Goal: Entertainment & Leisure: Consume media (video, audio)

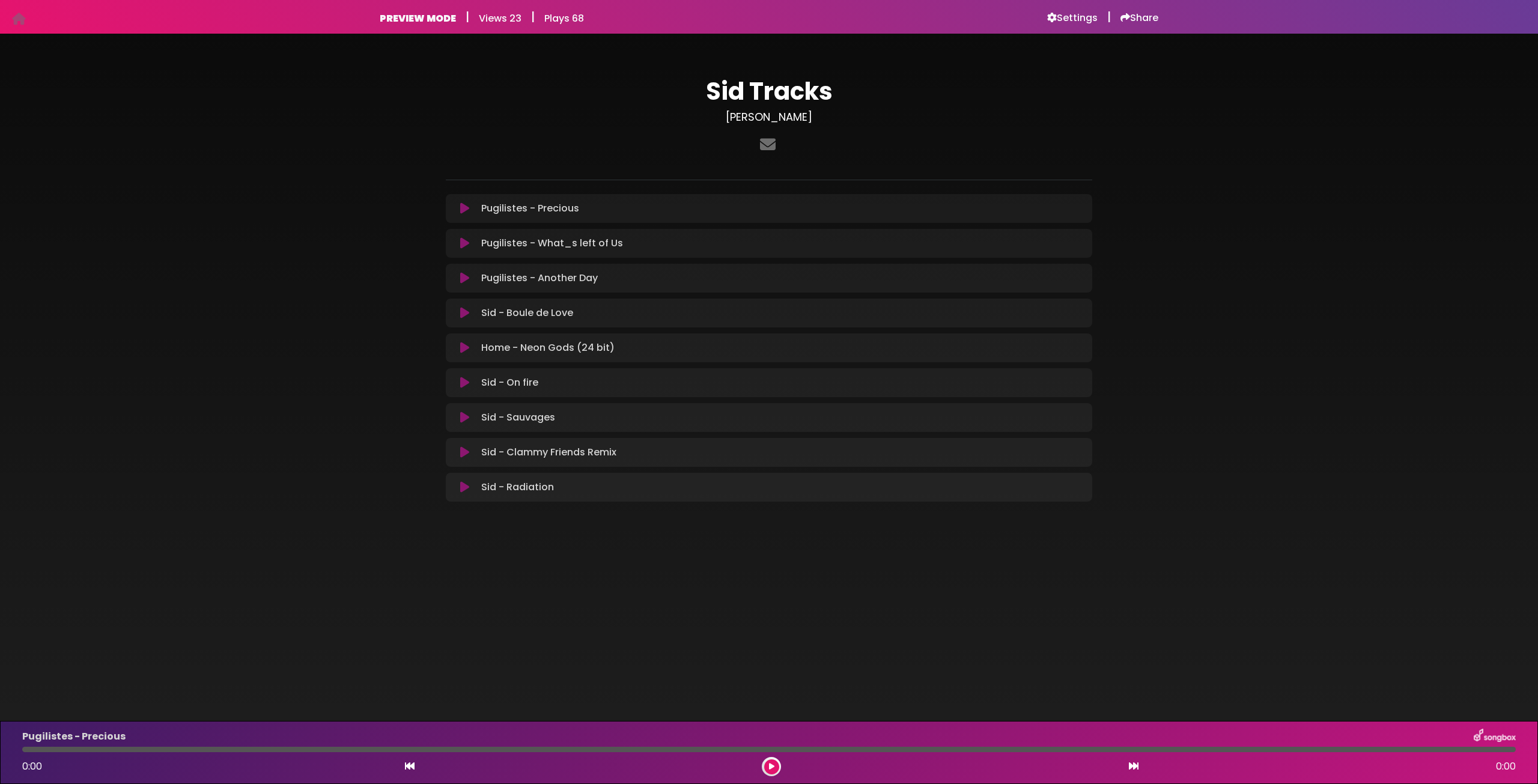
click at [469, 486] on button at bounding box center [464, 487] width 23 height 12
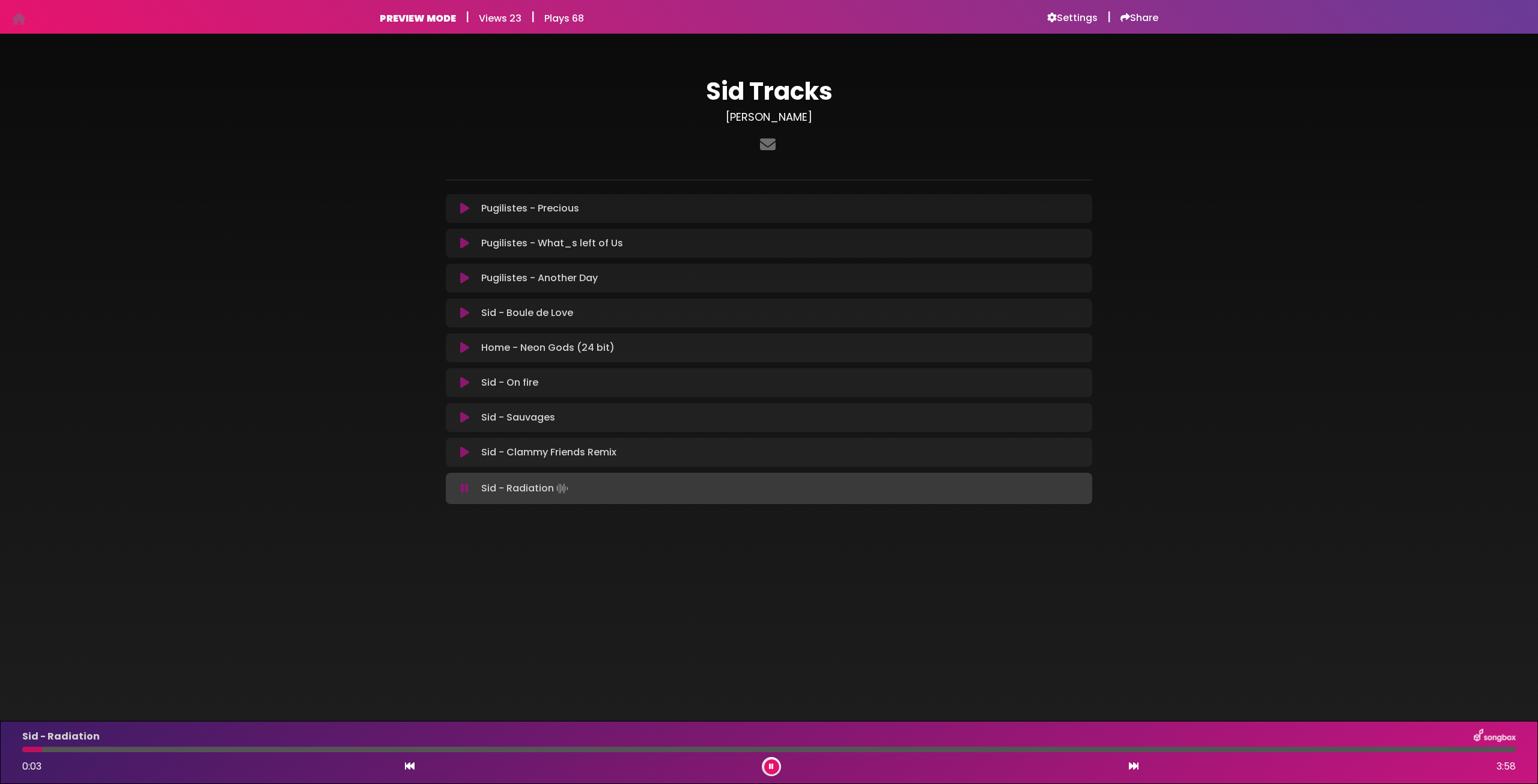
click at [460, 453] on icon at bounding box center [464, 452] width 9 height 12
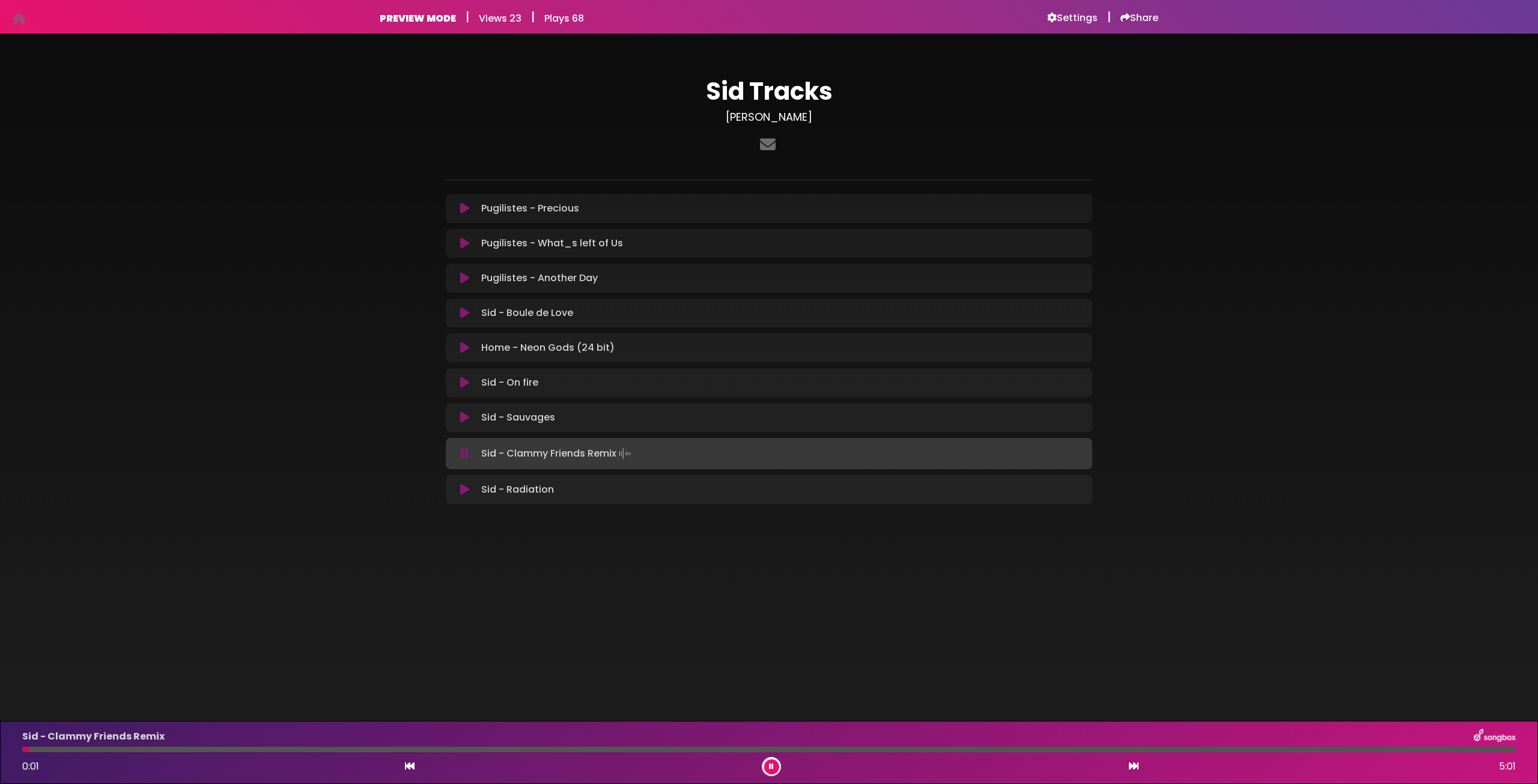
click at [355, 753] on div "Sid - Clammy Friends Remix 0:01 5:01" at bounding box center [769, 753] width 1507 height 48
click at [357, 745] on div "Sid - Clammy Friends Remix 0:01 5:01" at bounding box center [769, 753] width 1507 height 48
click at [463, 489] on icon at bounding box center [464, 489] width 9 height 12
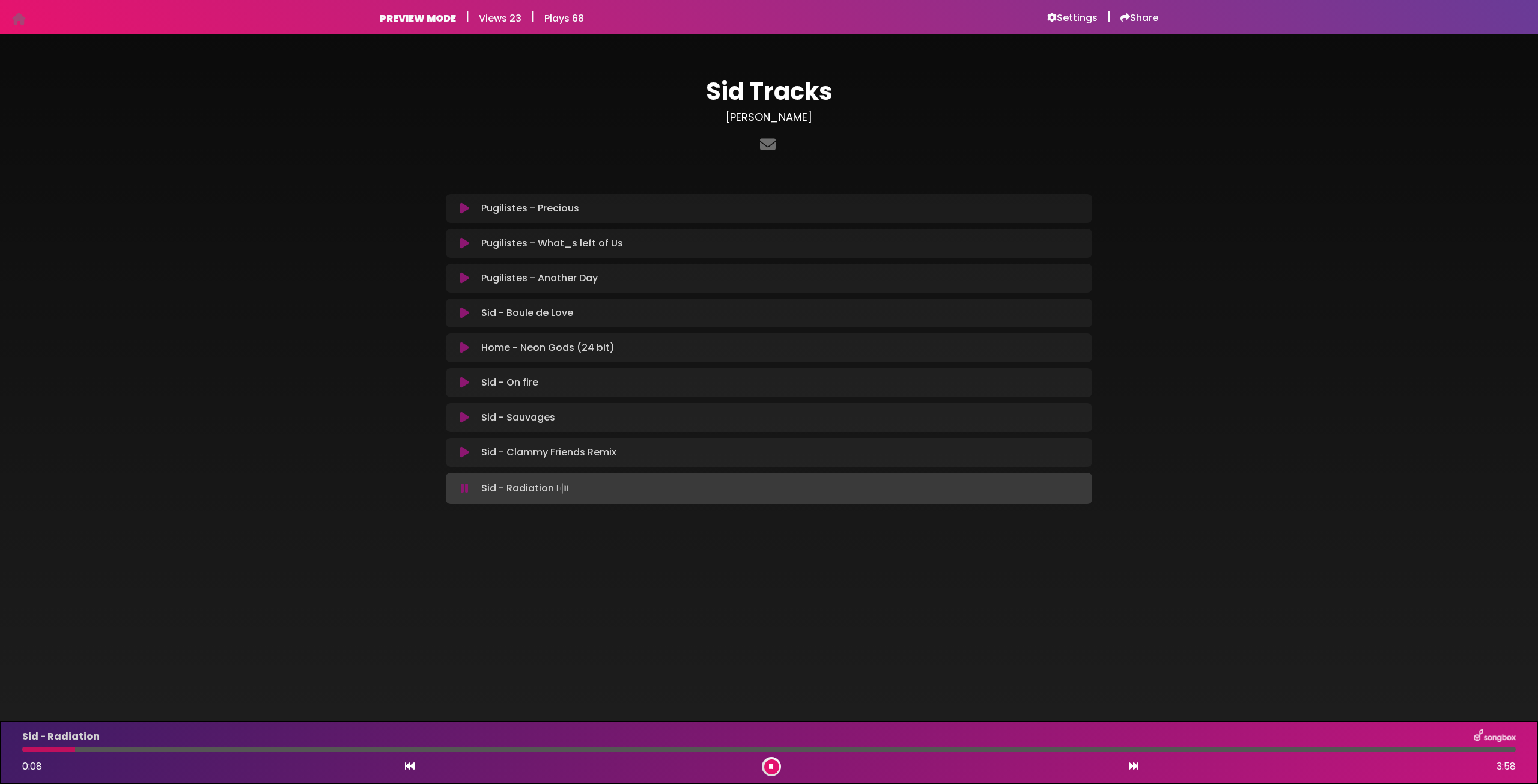
click at [1322, 424] on div "Sid Tracks [PERSON_NAME] ×" at bounding box center [769, 285] width 1538 height 476
click at [774, 764] on button at bounding box center [772, 767] width 15 height 15
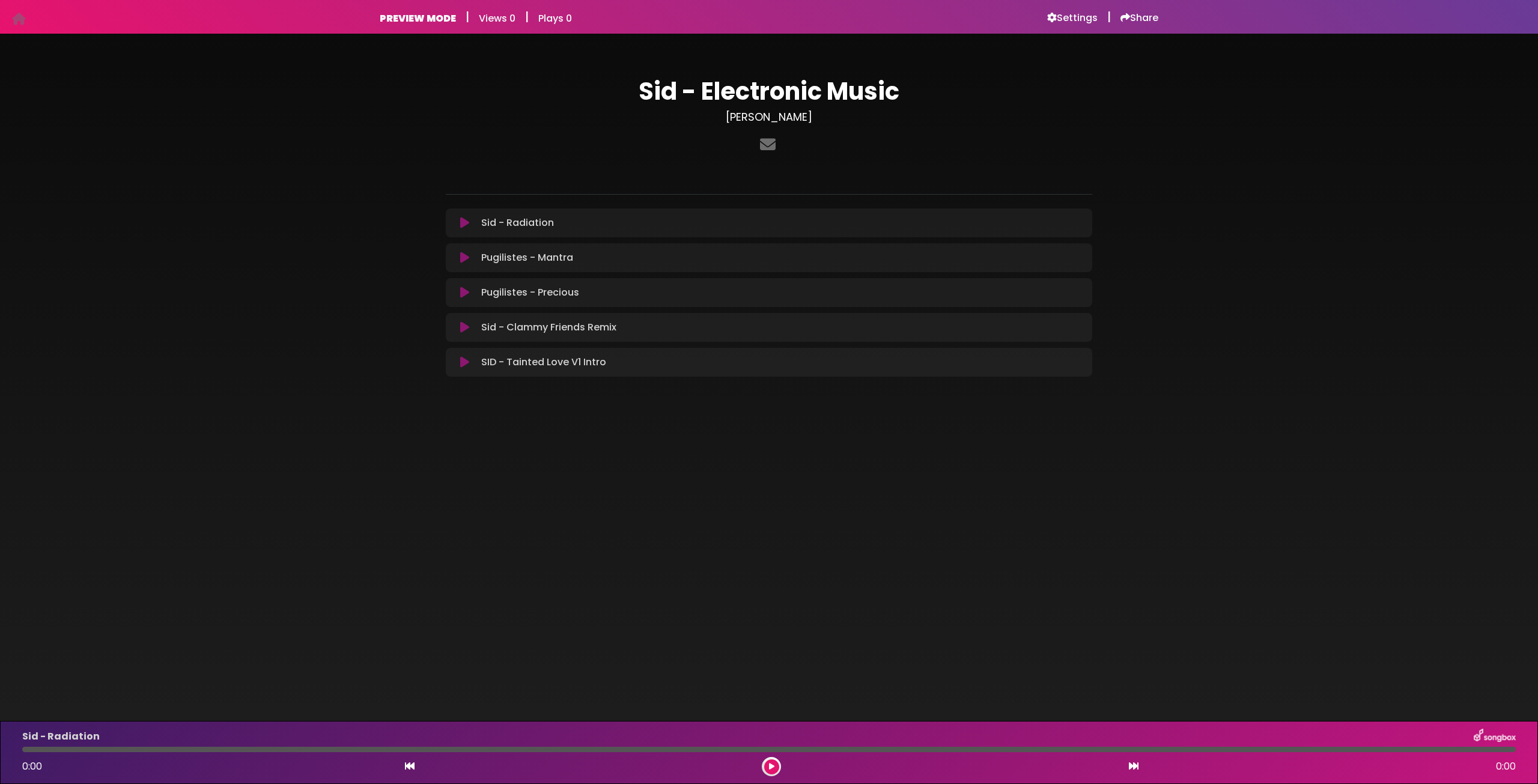
click at [473, 362] on button at bounding box center [464, 362] width 23 height 12
click at [466, 222] on icon at bounding box center [464, 223] width 9 height 12
